Goal: Find specific page/section: Find specific page/section

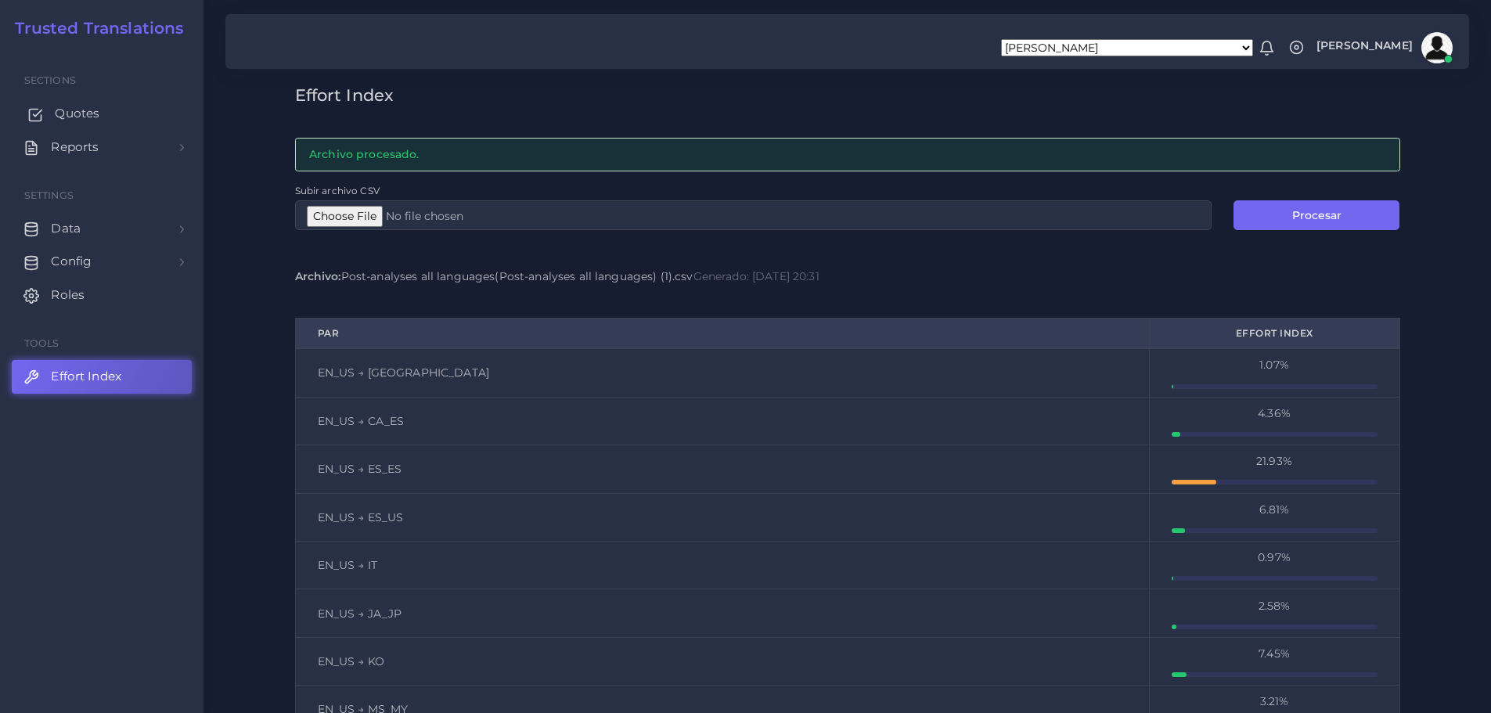
click at [59, 117] on span "Quotes" at bounding box center [77, 113] width 45 height 17
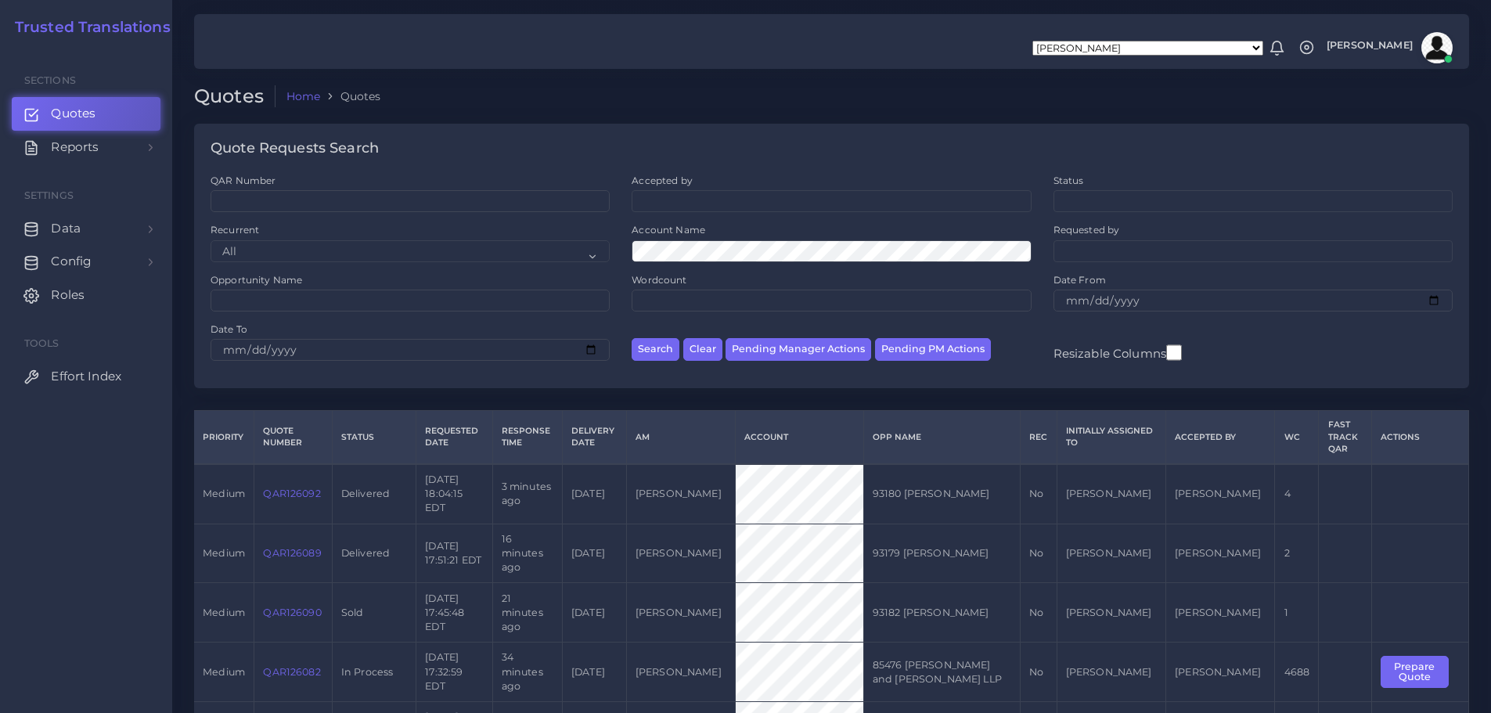
click at [702, 204] on ul at bounding box center [831, 199] width 398 height 17
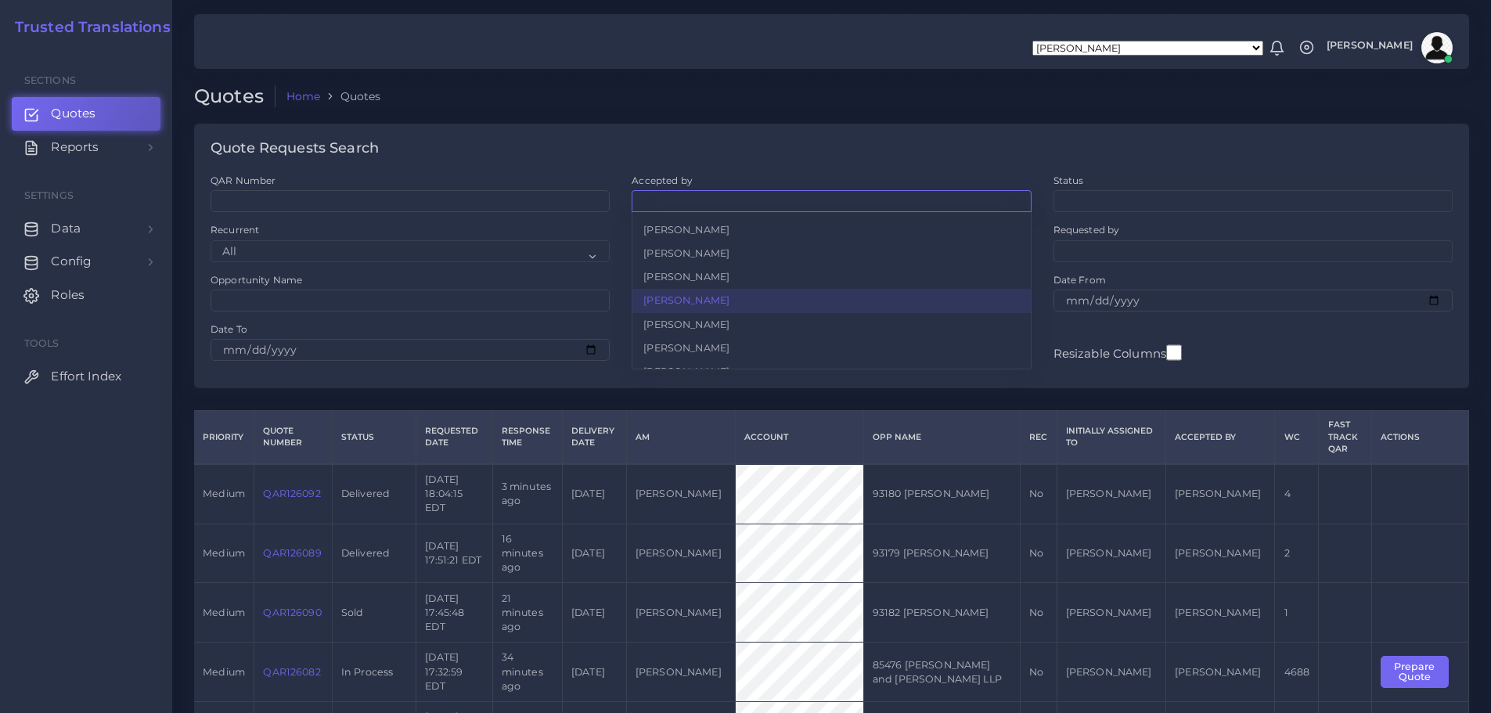
scroll to position [78, 0]
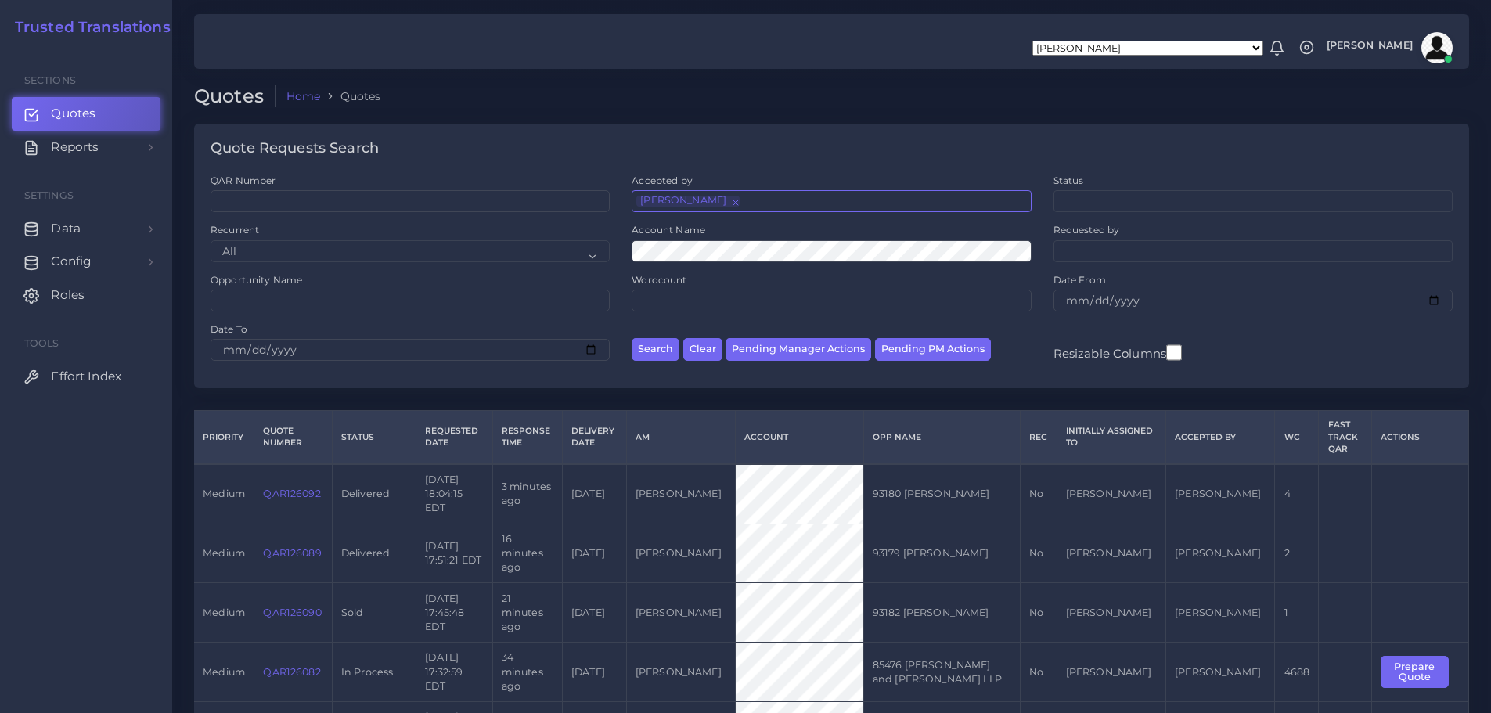
select select "2e4e3895-d308-e475-4f64-66ab74d7fb41"
click at [656, 354] on button "Search" at bounding box center [656, 349] width 48 height 23
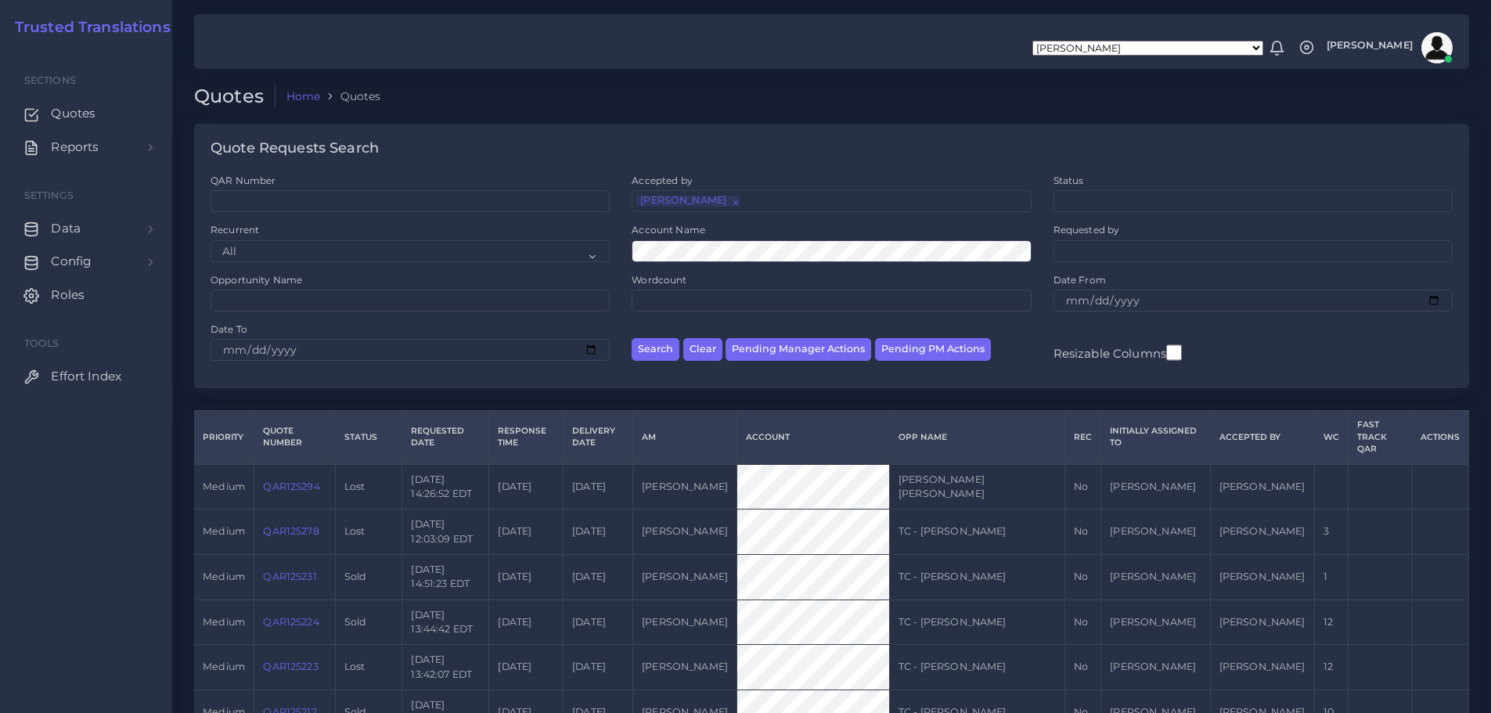
click at [734, 203] on span "×" at bounding box center [734, 201] width 0 height 11
select select
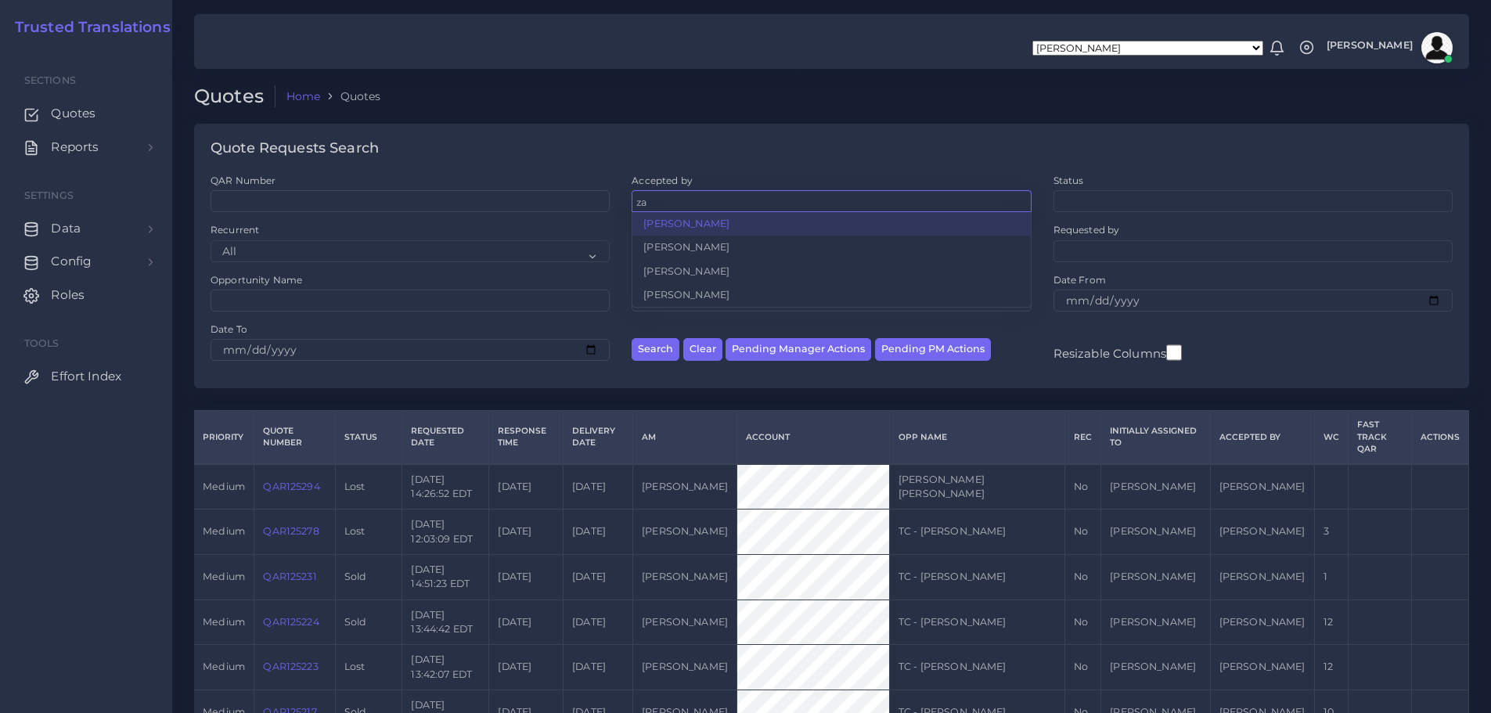
type input "z"
type input "di"
click at [759, 132] on div "Quote Requests Search" at bounding box center [831, 149] width 1275 height 50
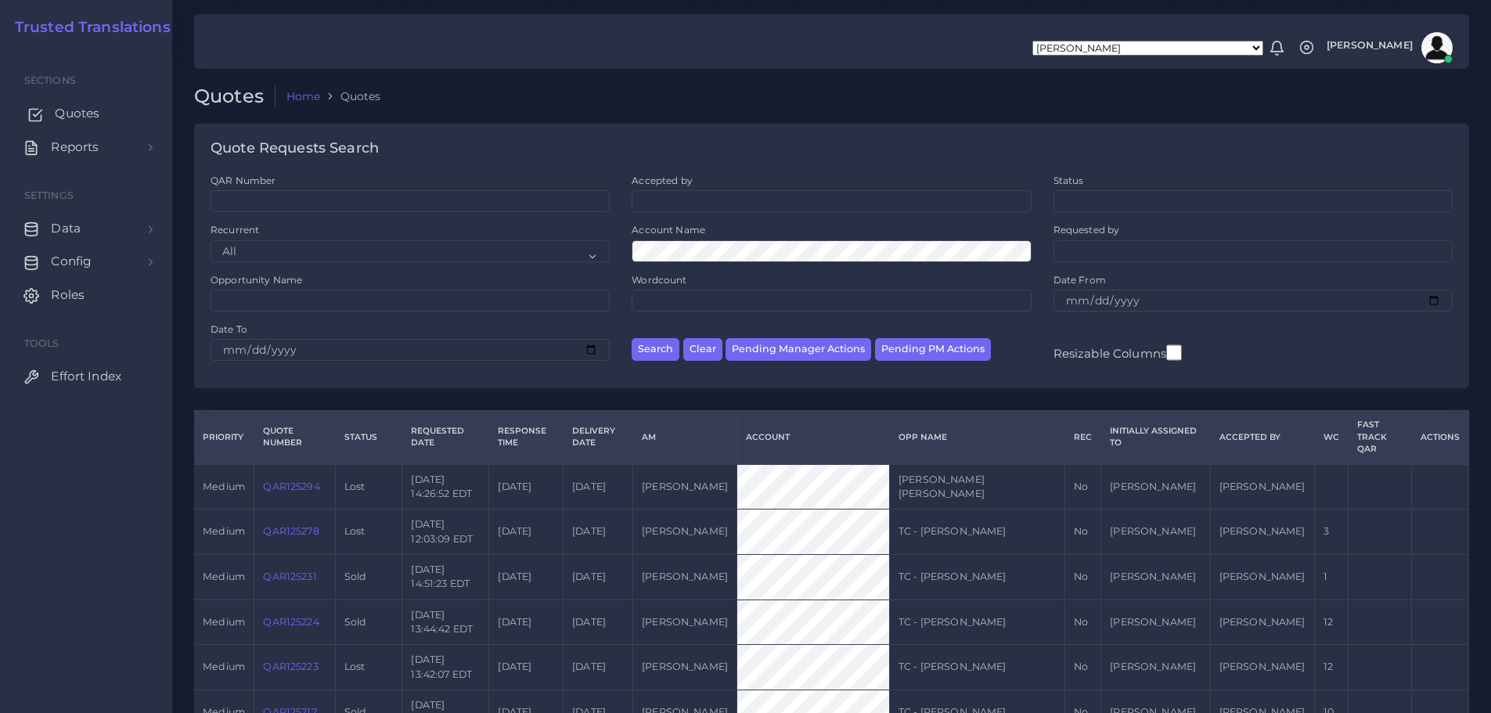
click at [64, 117] on span "Quotes" at bounding box center [77, 113] width 45 height 17
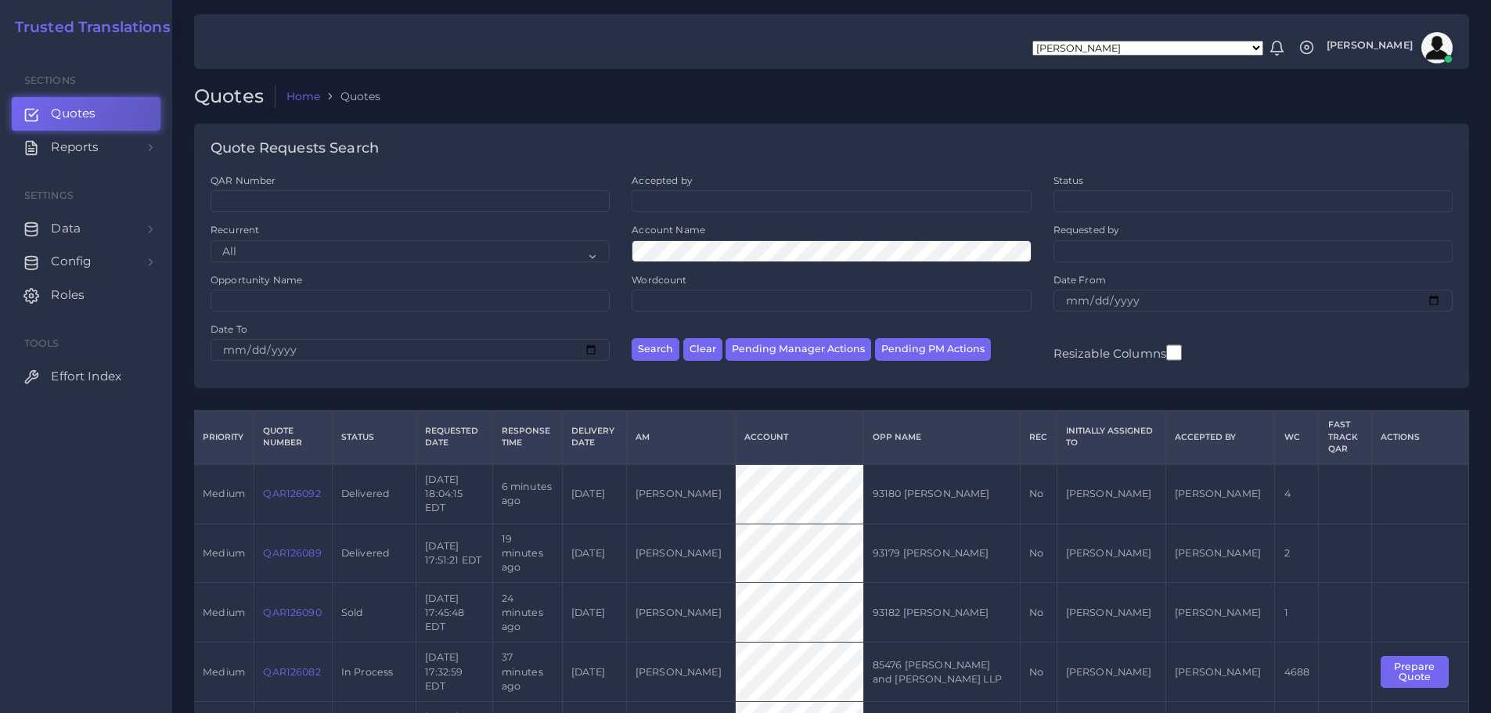
click at [711, 201] on ul at bounding box center [831, 199] width 398 height 17
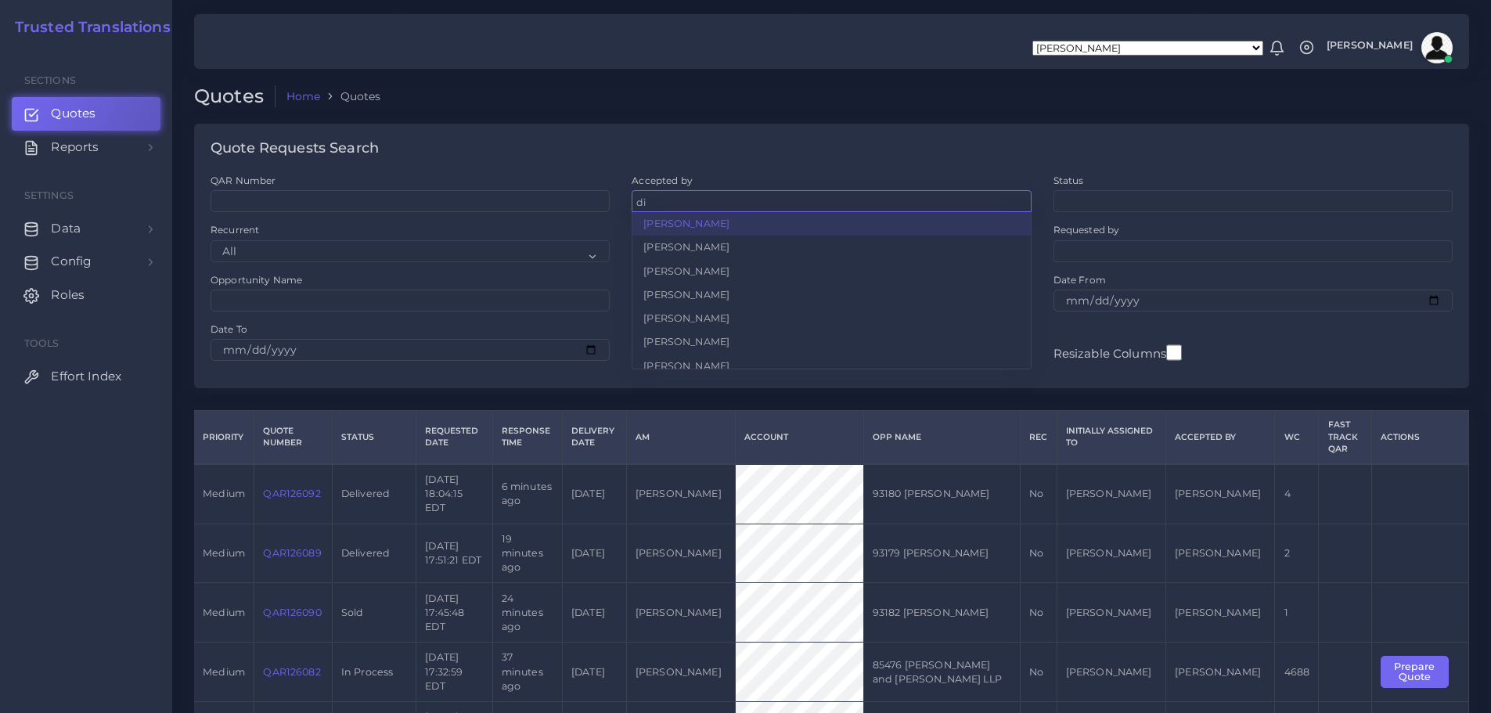
type input "d"
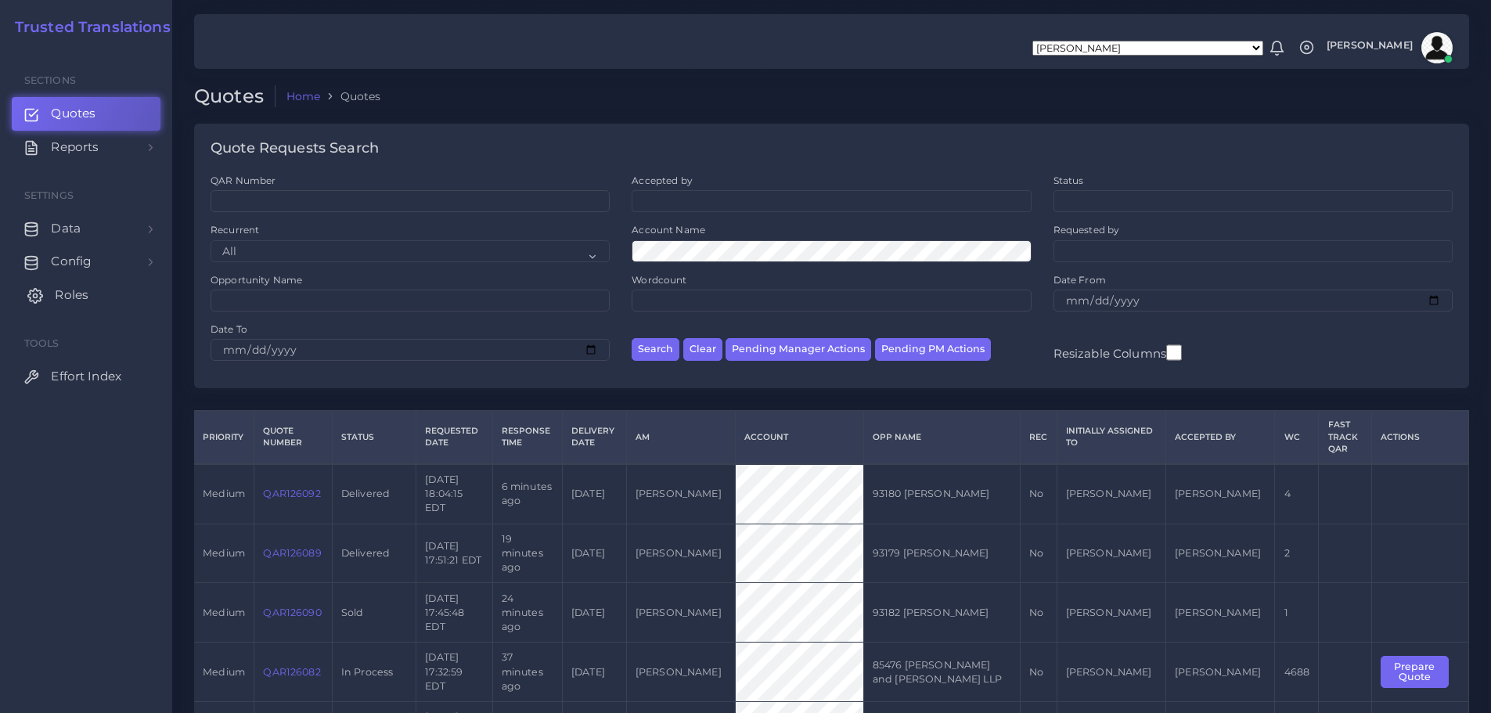
click at [61, 295] on span "Roles" at bounding box center [72, 294] width 34 height 17
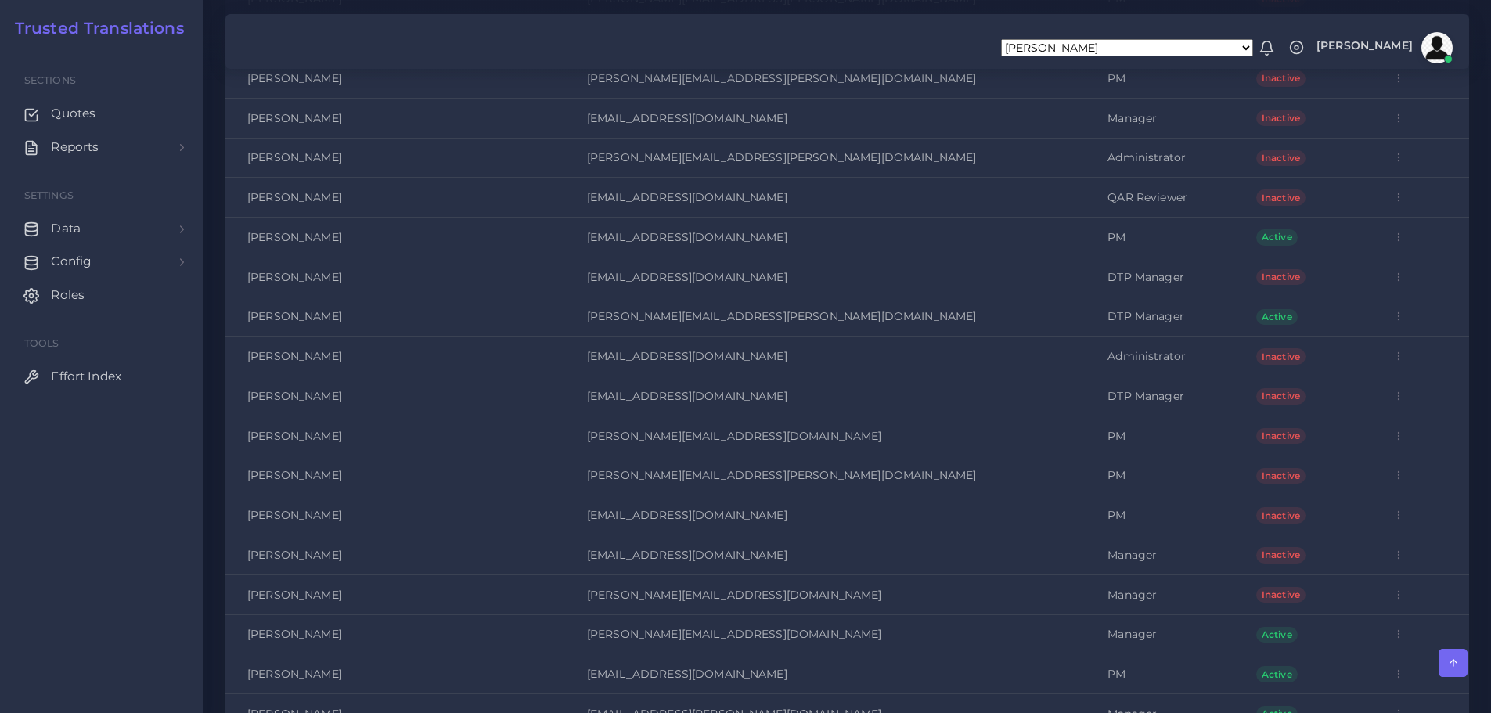
scroll to position [3167, 0]
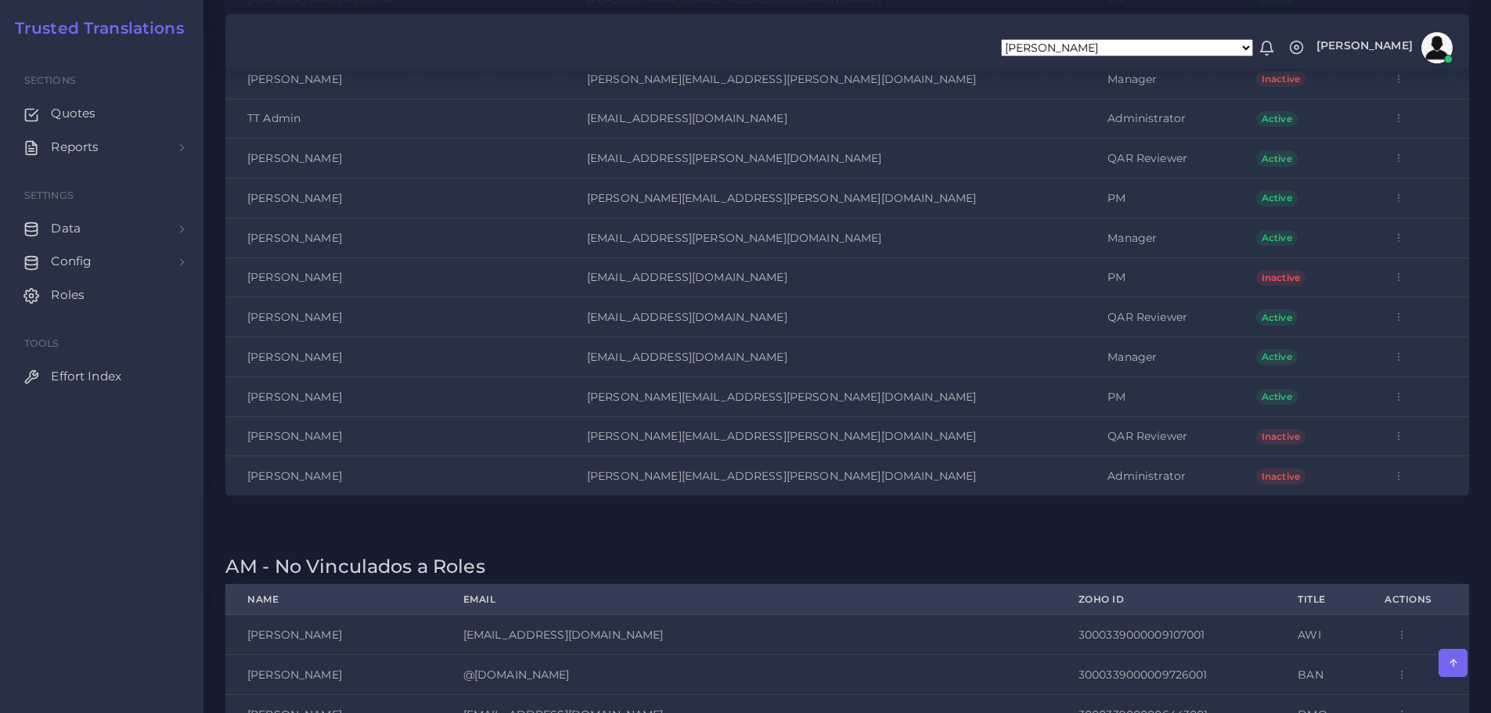
drag, startPoint x: 1045, startPoint y: 357, endPoint x: 999, endPoint y: 355, distance: 46.2
click at [1085, 355] on td "Manager" at bounding box center [1159, 357] width 149 height 40
drag, startPoint x: 1060, startPoint y: 360, endPoint x: 991, endPoint y: 361, distance: 68.9
click at [1085, 361] on td "Manager" at bounding box center [1159, 357] width 149 height 40
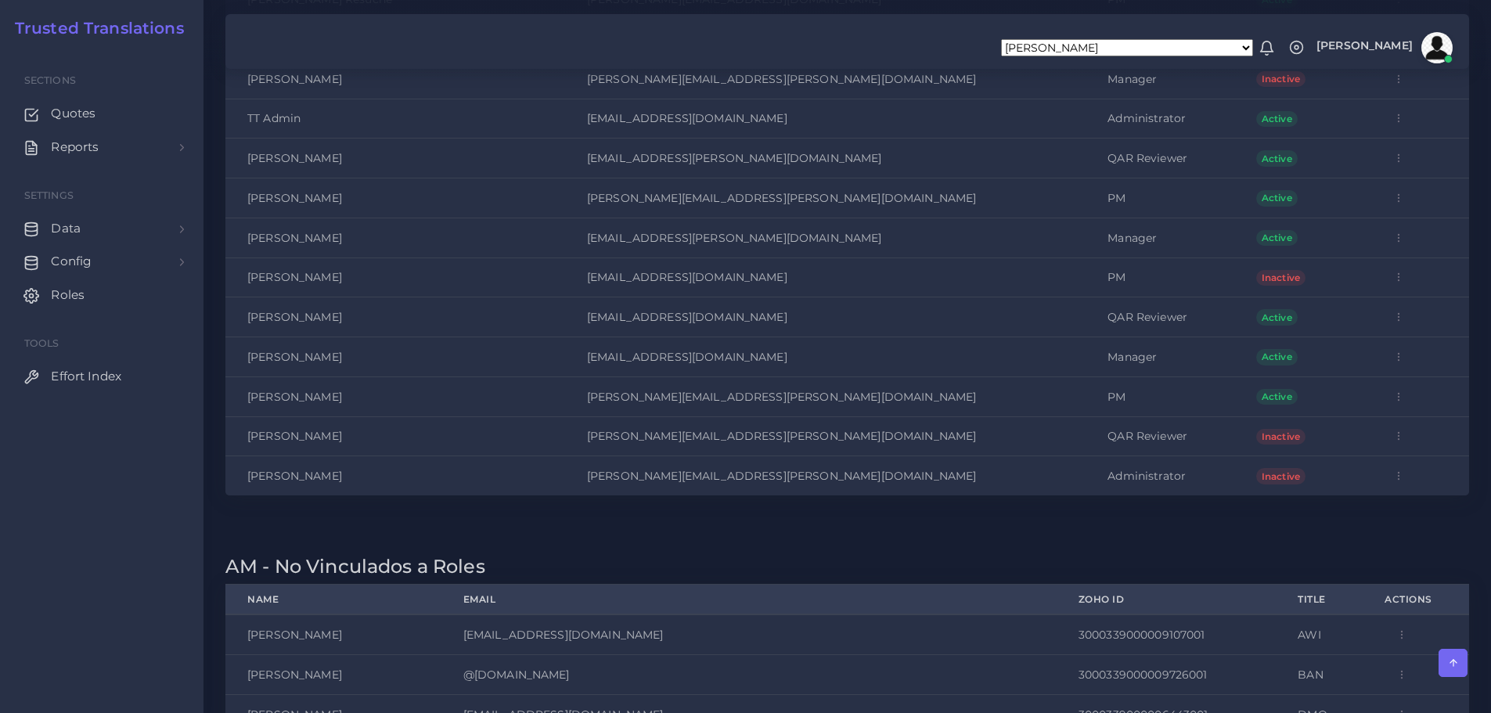
click at [1085, 365] on td "Manager" at bounding box center [1159, 357] width 149 height 40
drag, startPoint x: 1071, startPoint y: 362, endPoint x: 241, endPoint y: 356, distance: 829.6
click at [241, 356] on tr "[PERSON_NAME] [PERSON_NAME][EMAIL_ADDRESS][DOMAIN_NAME] Manager Active Edit Del…" at bounding box center [847, 357] width 1244 height 40
copy tr "[PERSON_NAME] [PERSON_NAME][EMAIL_ADDRESS][DOMAIN_NAME] Manager"
click at [1085, 352] on td "Manager" at bounding box center [1159, 357] width 149 height 40
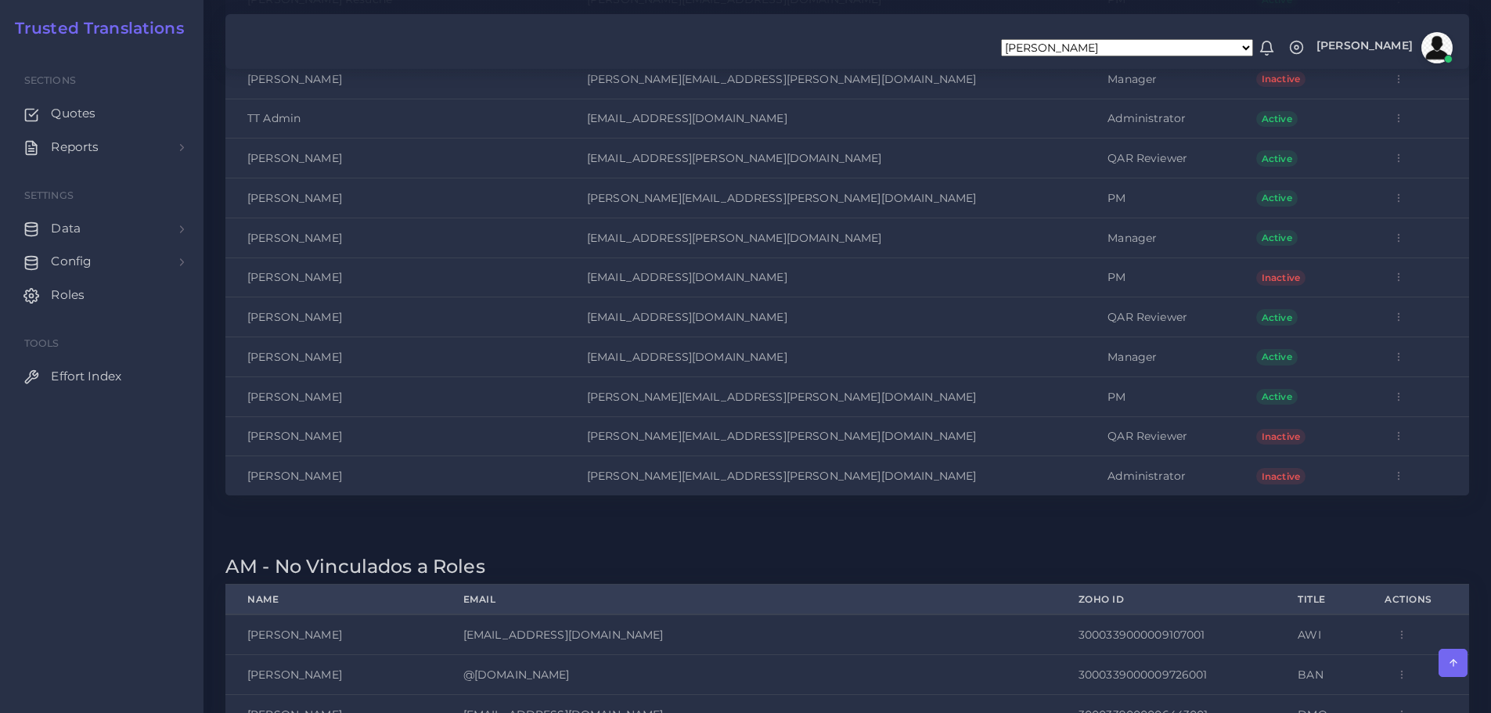
drag, startPoint x: 1047, startPoint y: 354, endPoint x: 995, endPoint y: 357, distance: 51.7
click at [1085, 357] on td "Manager" at bounding box center [1159, 357] width 149 height 40
copy td "Manager"
